Goal: Transaction & Acquisition: Purchase product/service

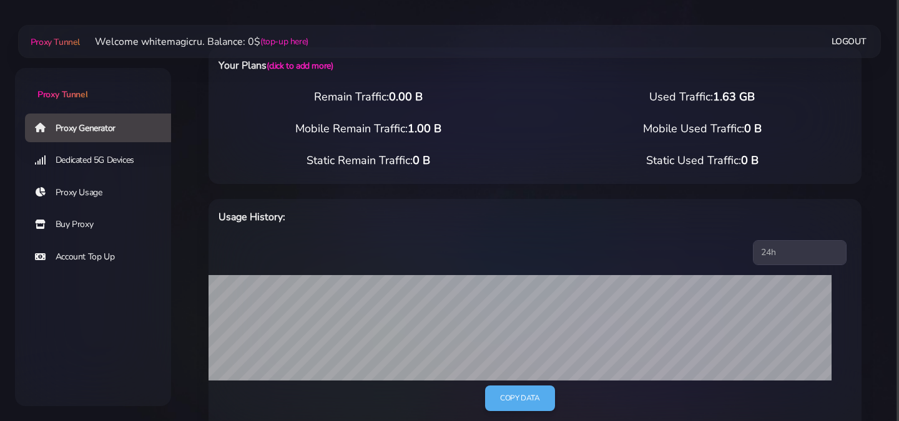
scroll to position [24, 0]
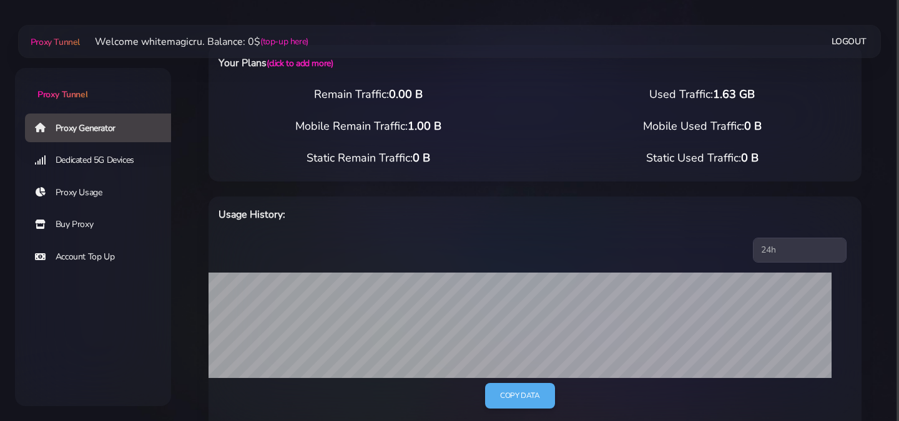
click at [122, 167] on link "Dedicated 5G Devices" at bounding box center [103, 160] width 156 height 29
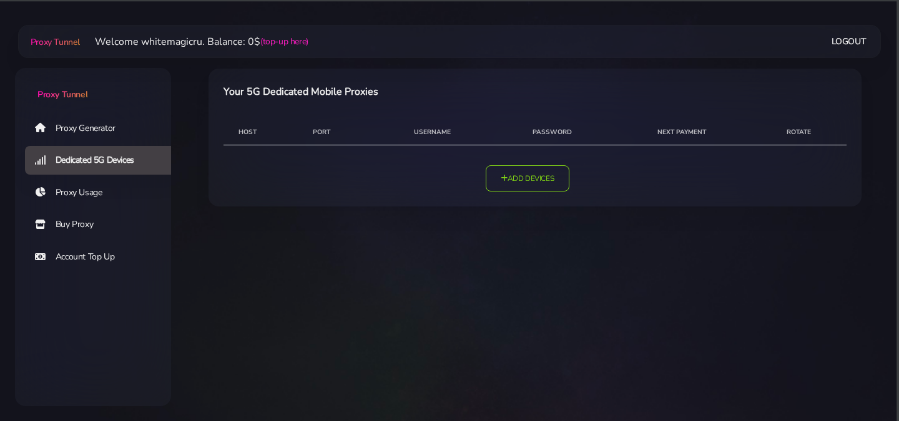
click at [91, 193] on link "Proxy Usage" at bounding box center [103, 193] width 156 height 29
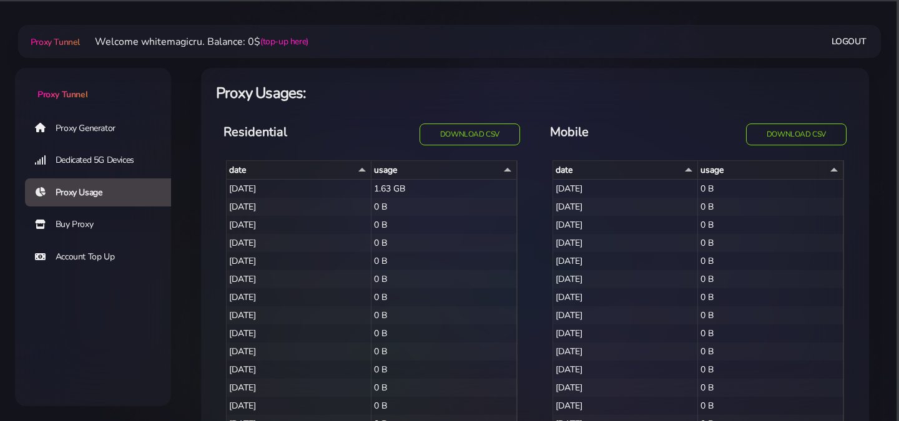
select select "14"
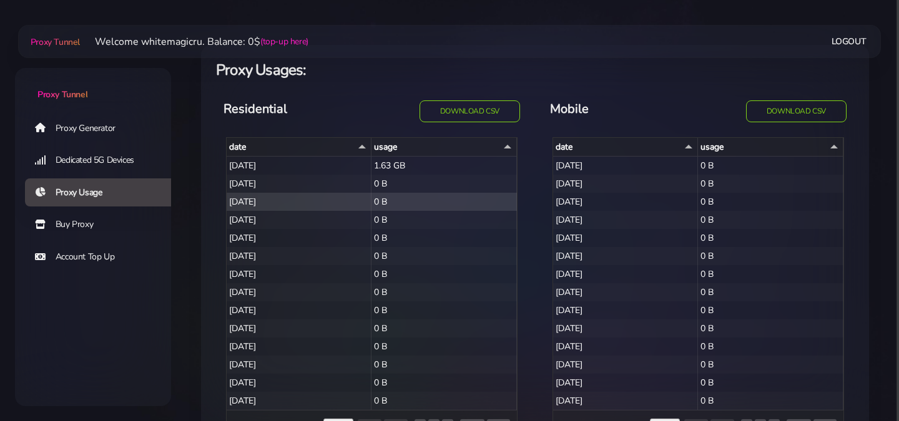
scroll to position [21, 0]
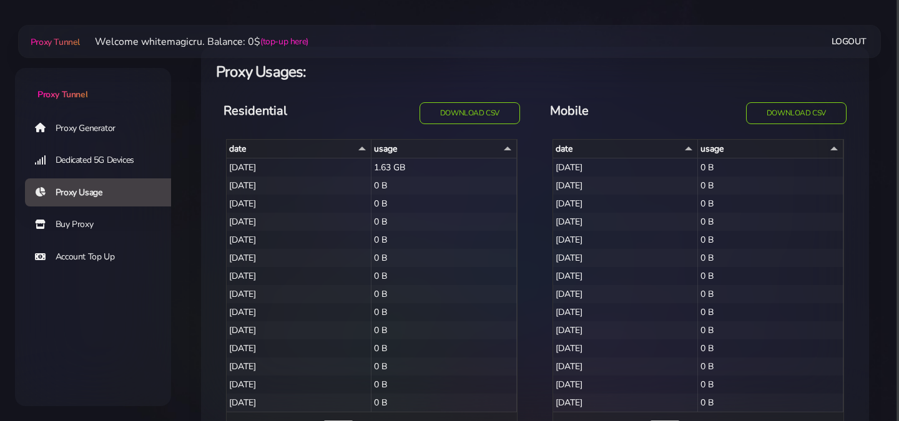
click at [87, 97] on span "Proxy Tunnel" at bounding box center [62, 95] width 50 height 12
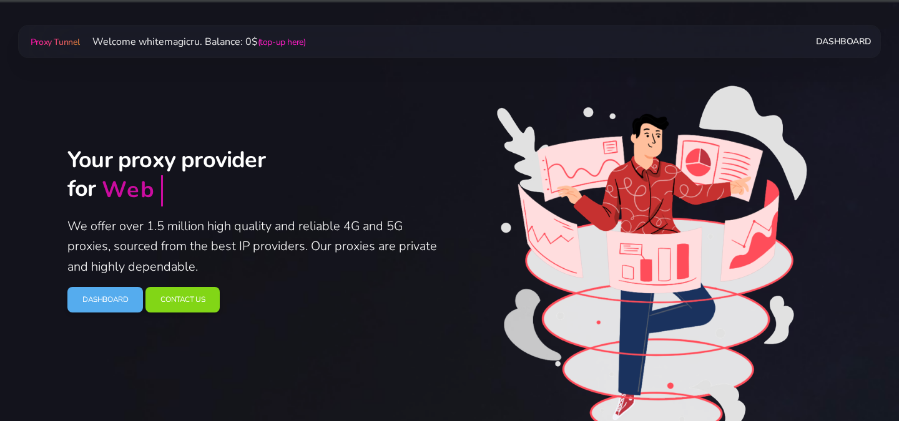
click at [839, 44] on link "Dashboard" at bounding box center [843, 41] width 55 height 23
click at [842, 42] on link "Dashboard" at bounding box center [843, 41] width 55 height 23
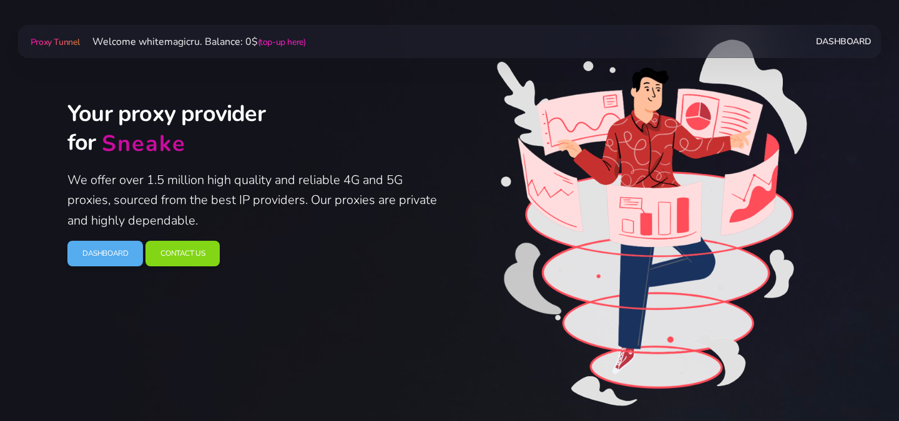
scroll to position [81, 0]
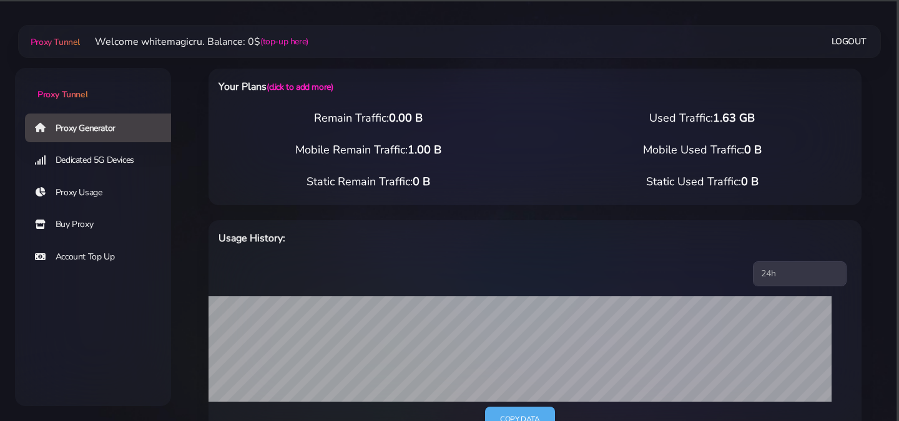
click at [111, 199] on link "Proxy Usage" at bounding box center [103, 193] width 156 height 29
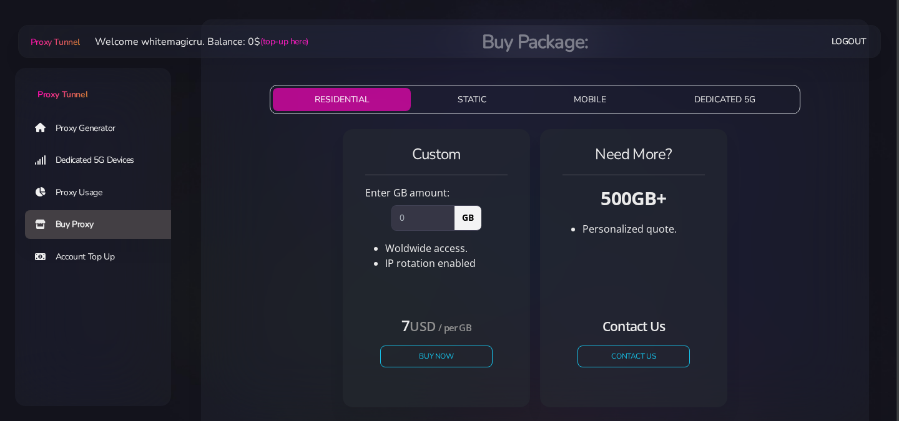
scroll to position [53, 0]
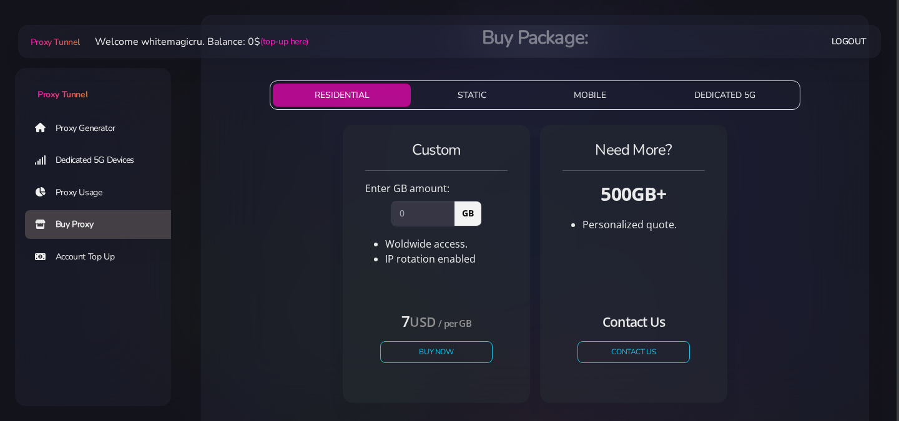
click at [574, 91] on button "MOBILE" at bounding box center [589, 95] width 115 height 23
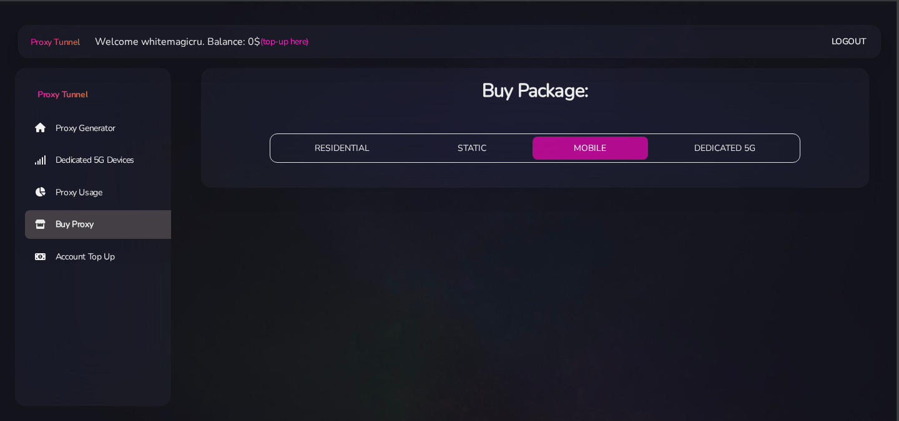
click at [311, 147] on button "RESIDENTIAL" at bounding box center [342, 148] width 138 height 23
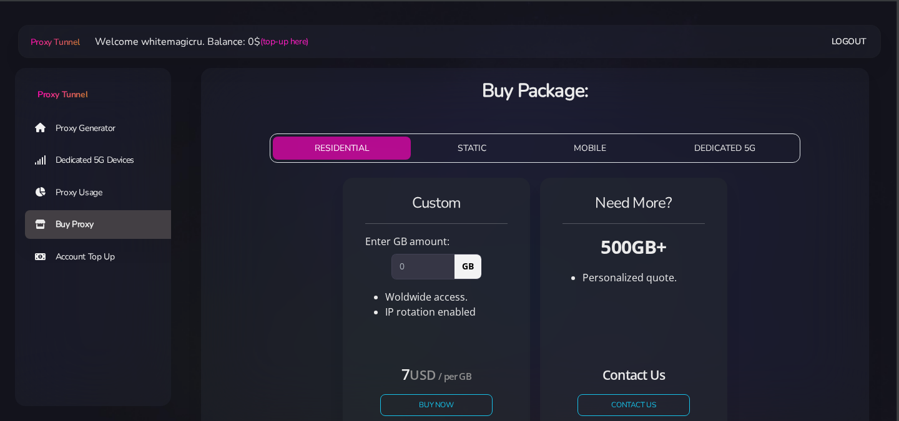
click at [102, 252] on link "Account Top Up" at bounding box center [103, 257] width 156 height 29
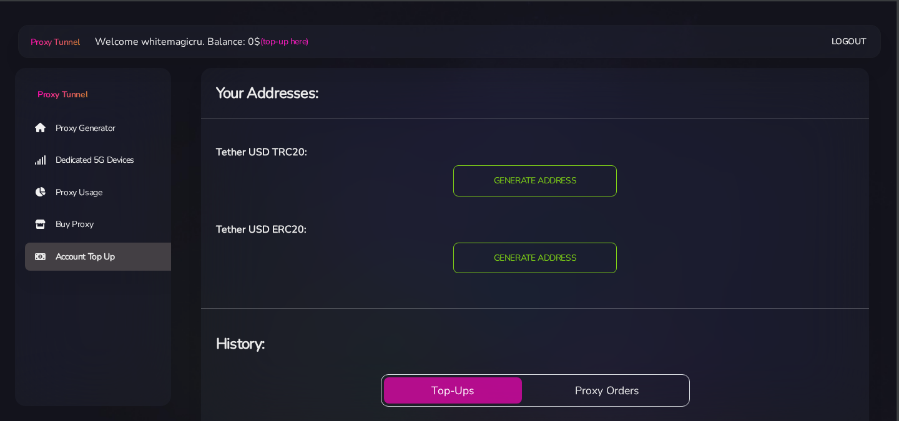
click at [54, 94] on span "Proxy Tunnel" at bounding box center [62, 95] width 50 height 12
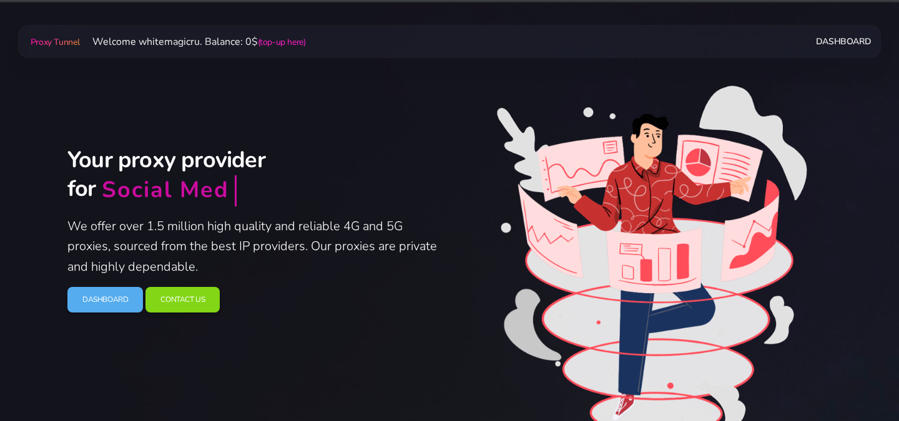
click at [814, 46] on div "Dashboard" at bounding box center [588, 41] width 566 height 23
click at [822, 46] on link "Dashboard" at bounding box center [843, 41] width 55 height 23
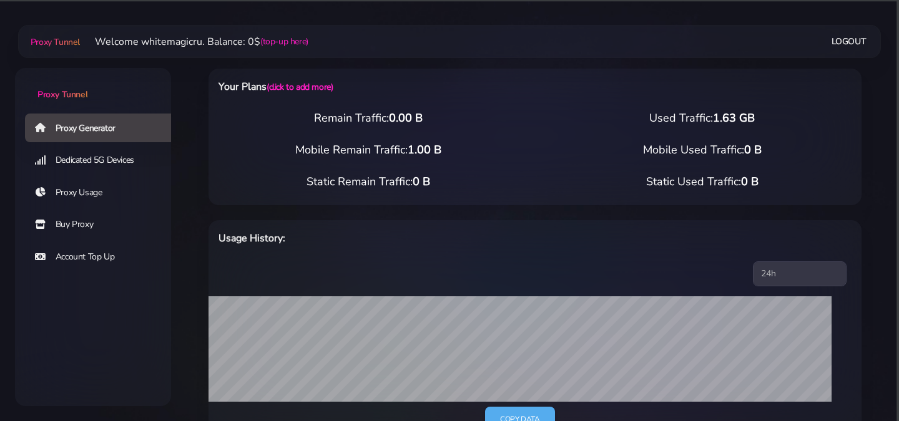
click at [248, 91] on h6 "Your Plans (click to add more)" at bounding box center [399, 87] width 363 height 16
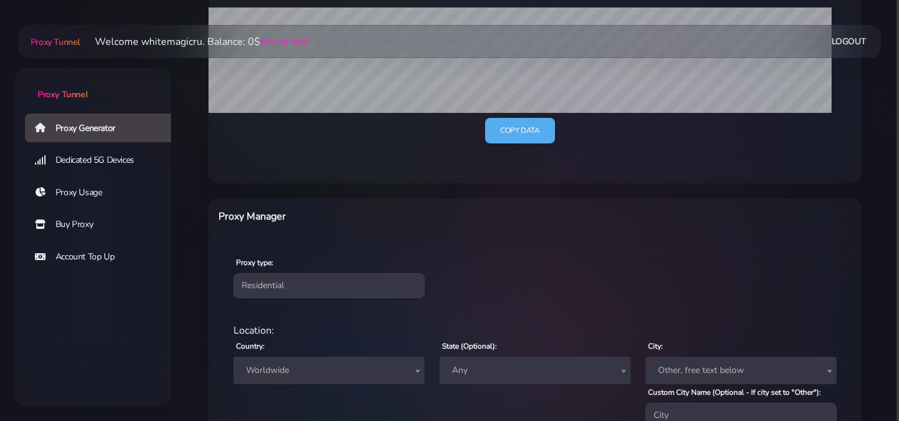
scroll to position [293, 0]
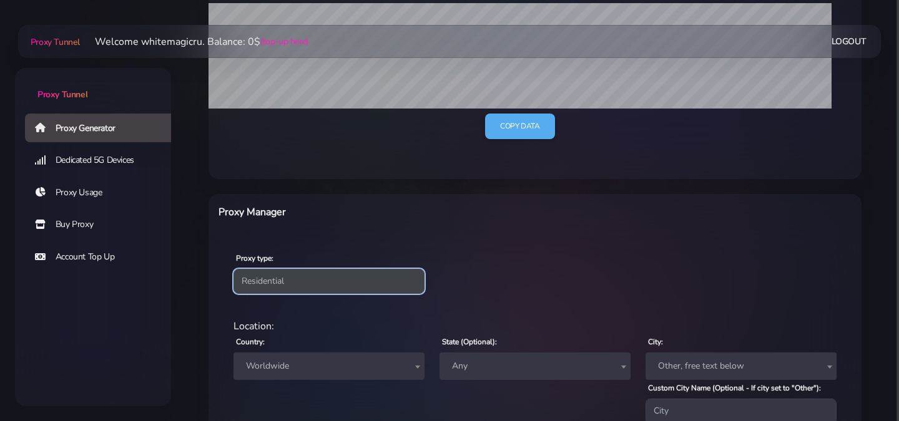
click at [282, 287] on select "Residential Static Mobile" at bounding box center [328, 281] width 191 height 25
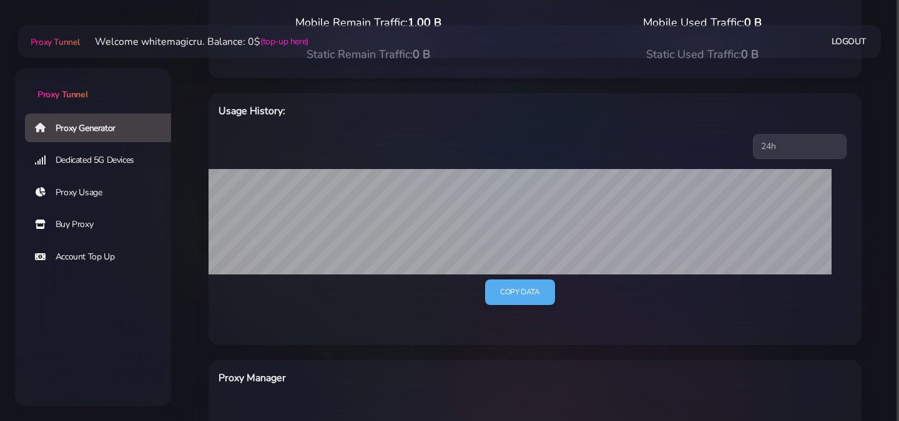
scroll to position [0, 0]
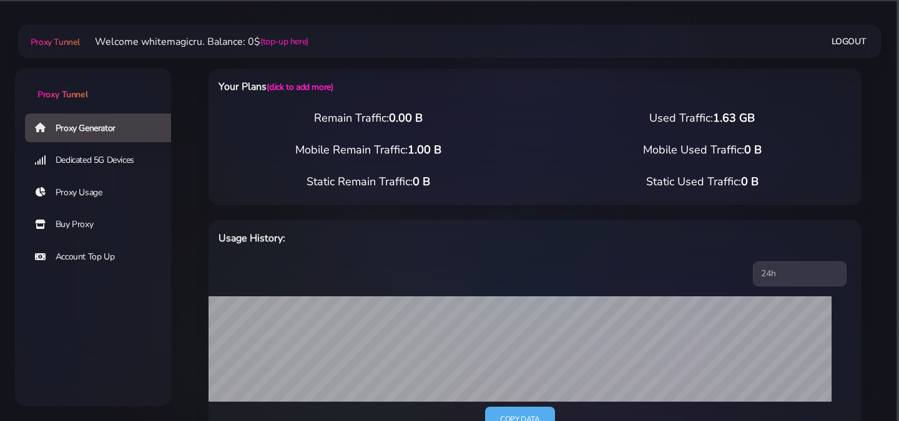
click at [94, 164] on link "Dedicated 5G Devices" at bounding box center [103, 160] width 156 height 29
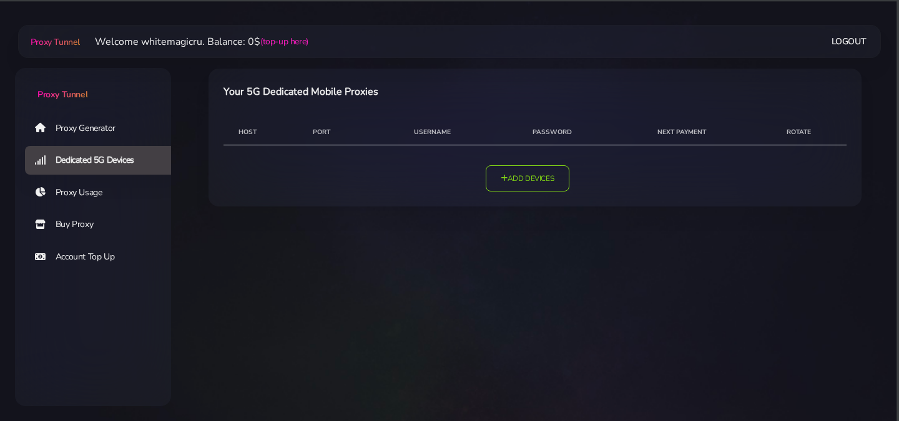
click at [97, 195] on link "Proxy Usage" at bounding box center [103, 193] width 156 height 29
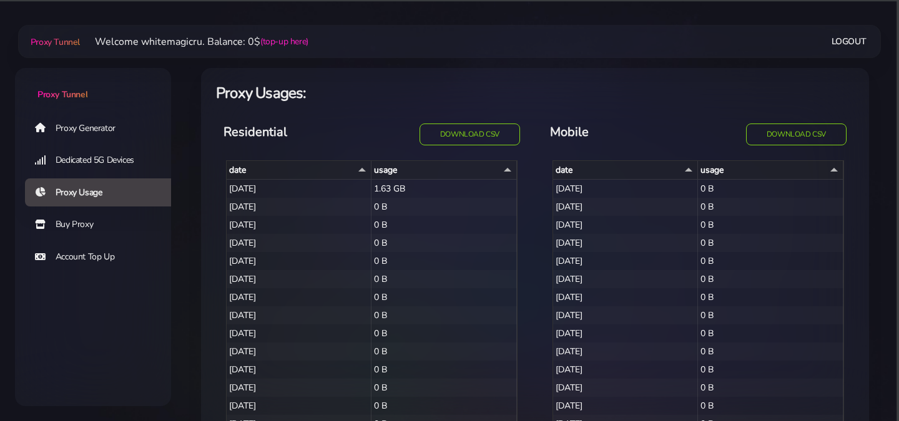
select select "14"
click at [243, 184] on div "2025-10-01" at bounding box center [299, 189] width 145 height 18
click at [238, 185] on div "2025-10-01" at bounding box center [299, 189] width 145 height 18
click at [120, 223] on link "Buy Proxy" at bounding box center [103, 224] width 156 height 29
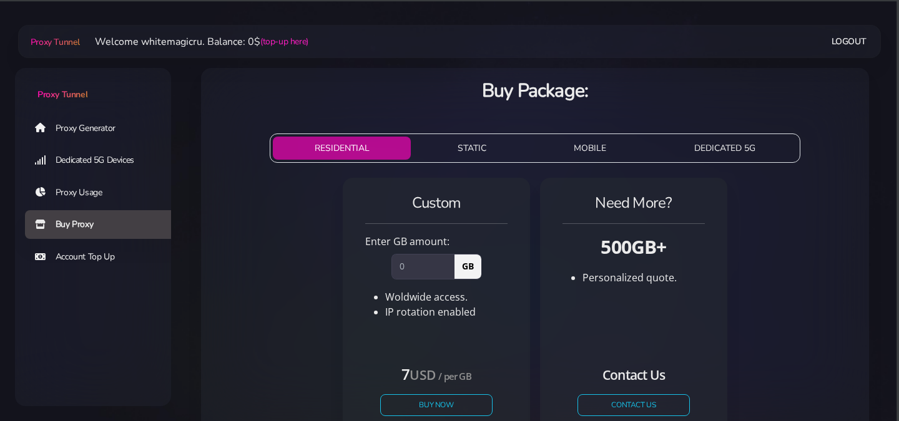
click at [88, 128] on link "Proxy Generator" at bounding box center [103, 128] width 156 height 29
